Goal: Task Accomplishment & Management: Manage account settings

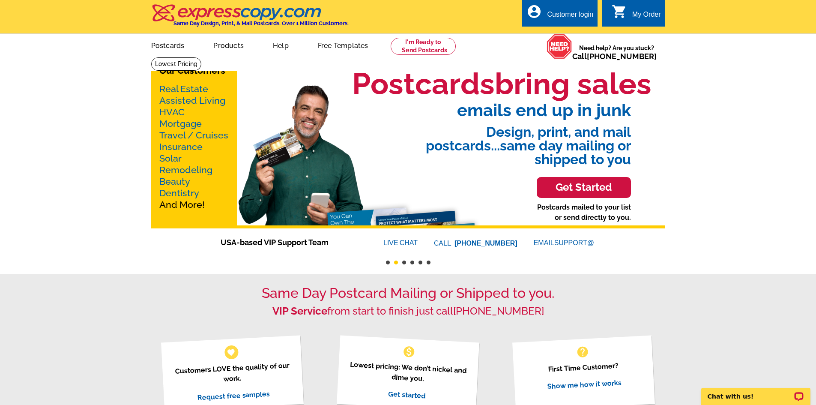
click at [585, 11] on div "Customer login" at bounding box center [570, 17] width 46 height 12
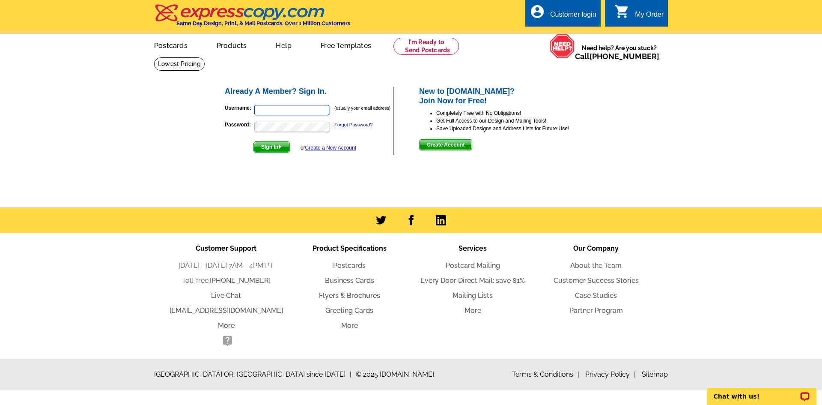
click at [286, 109] on input "Username:" at bounding box center [291, 110] width 75 height 10
type input "borgerhomes@msn.com"
click at [268, 147] on span "Sign In" at bounding box center [272, 147] width 36 height 10
